Goal: Check status: Check status

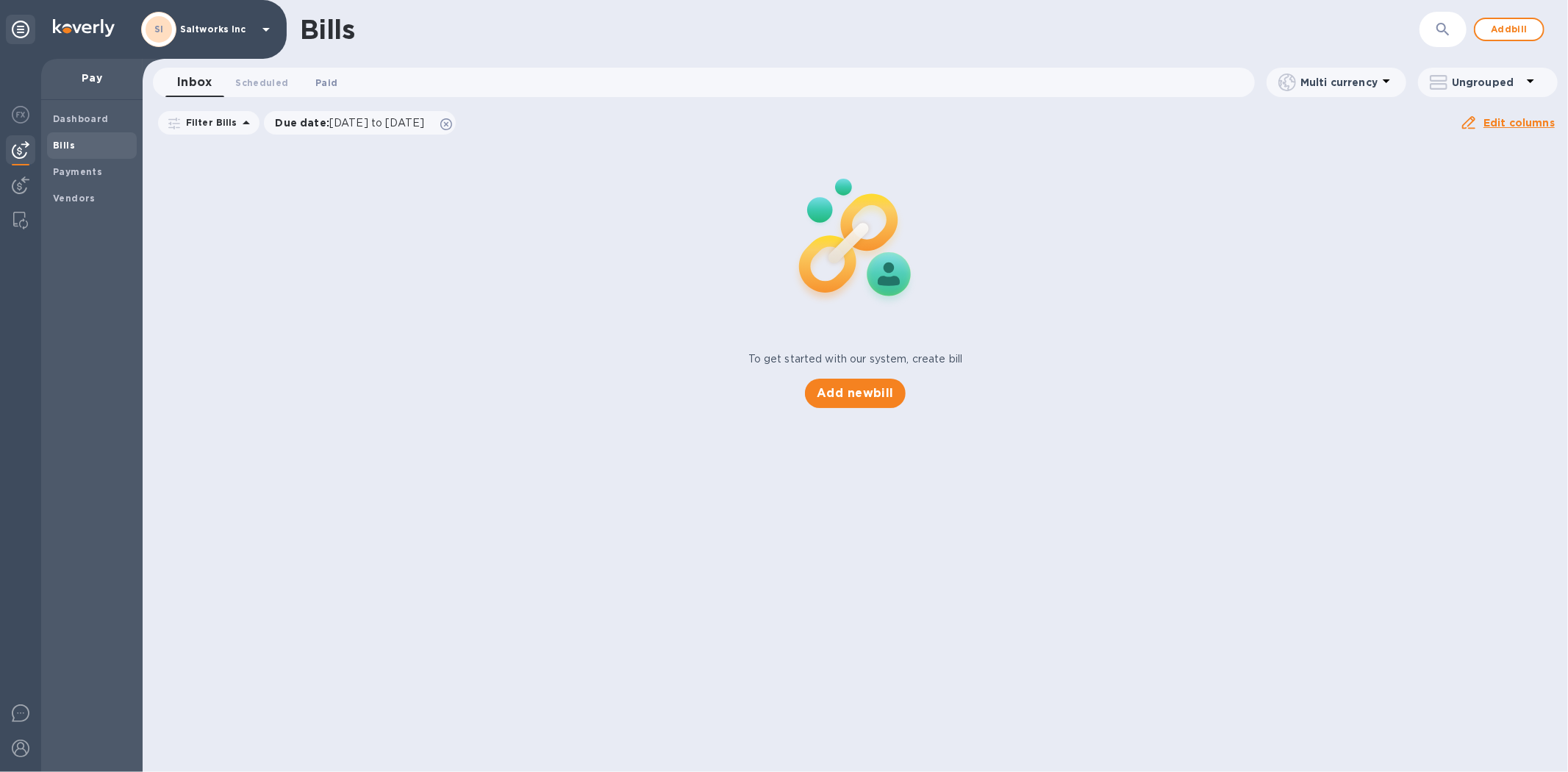
click at [326, 79] on span "Paid 0" at bounding box center [326, 83] width 22 height 16
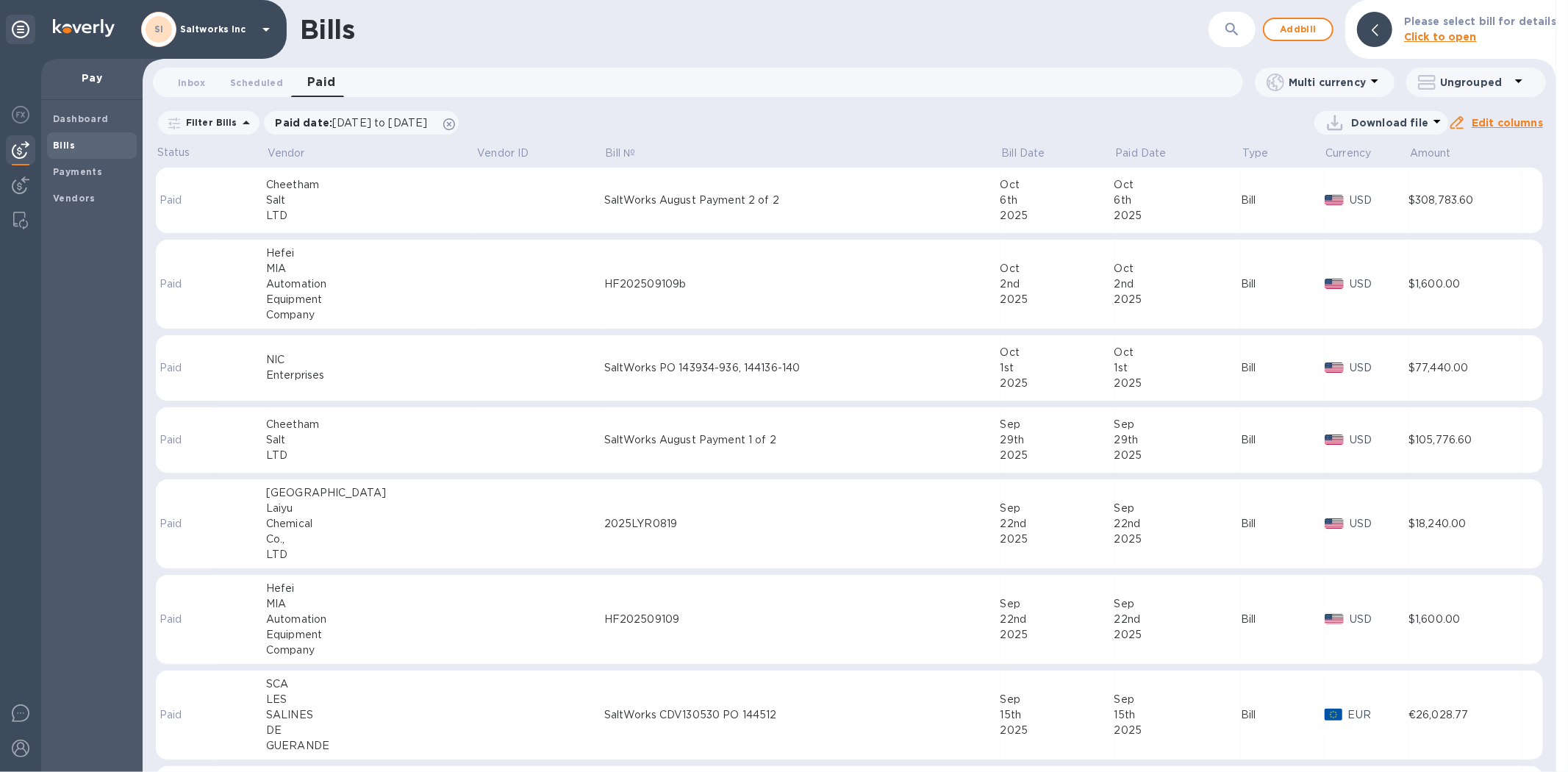
click at [375, 278] on div "Automation" at bounding box center [371, 284] width 210 height 16
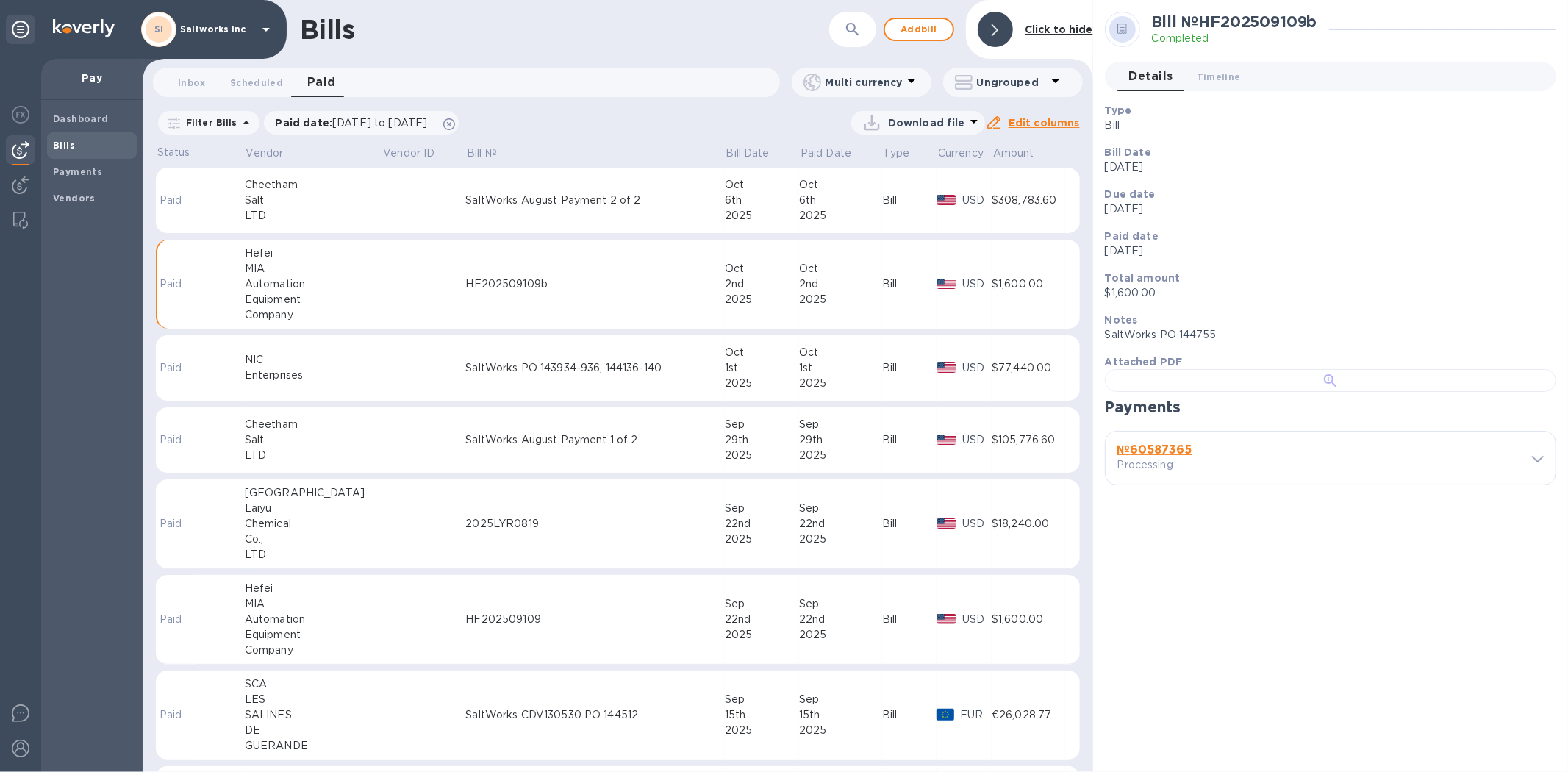
scroll to position [349, 0]
click at [1172, 457] on b "№ 60587365" at bounding box center [1154, 449] width 75 height 14
